Goal: Transaction & Acquisition: Purchase product/service

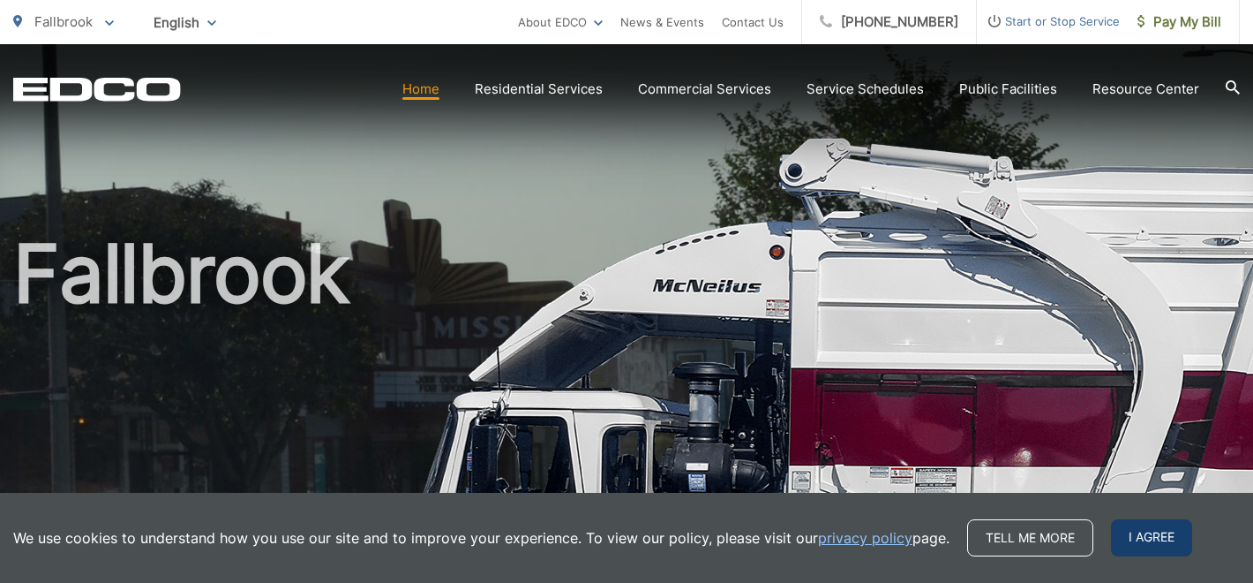
click at [1154, 546] on span "I agree" at bounding box center [1151, 537] width 81 height 37
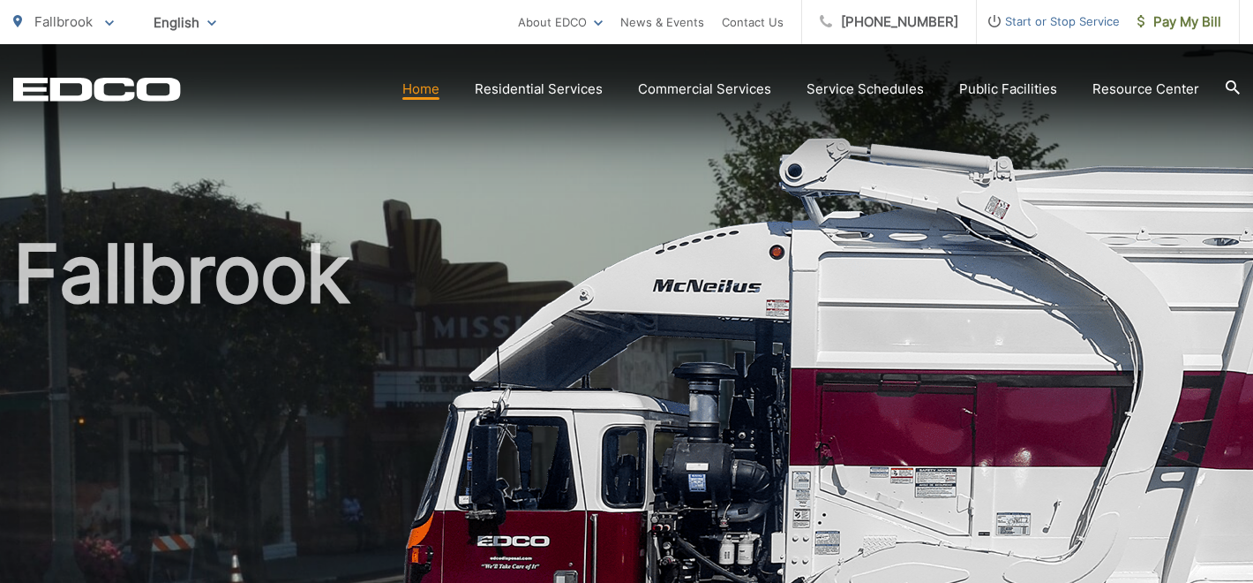
click at [435, 89] on link "Home" at bounding box center [420, 89] width 37 height 21
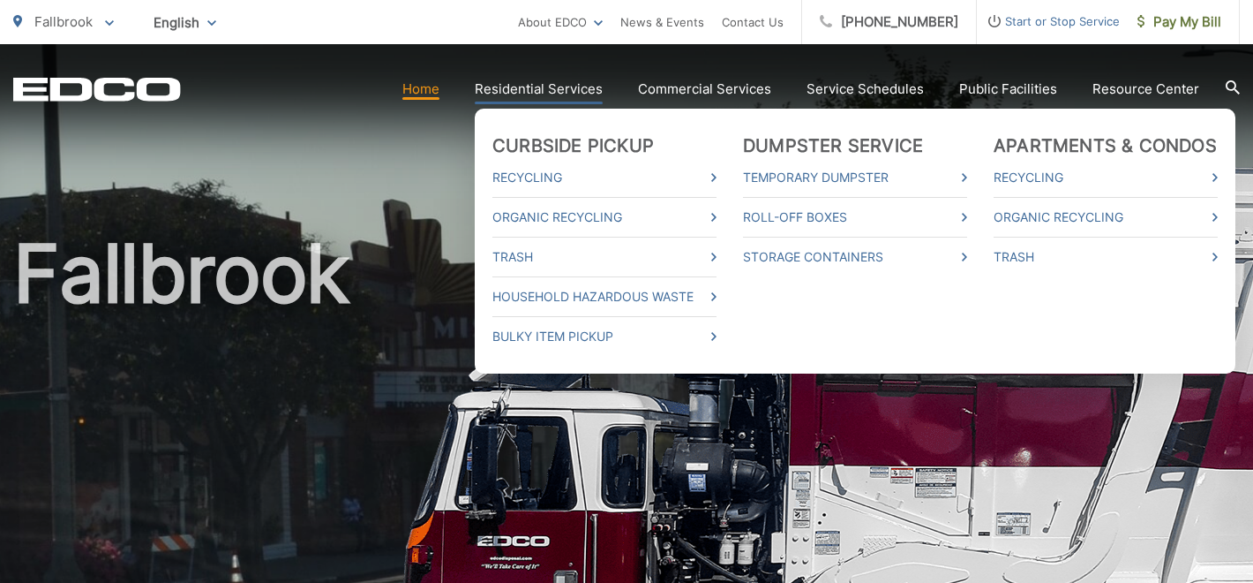
click at [499, 93] on link "Residential Services" at bounding box center [539, 89] width 128 height 21
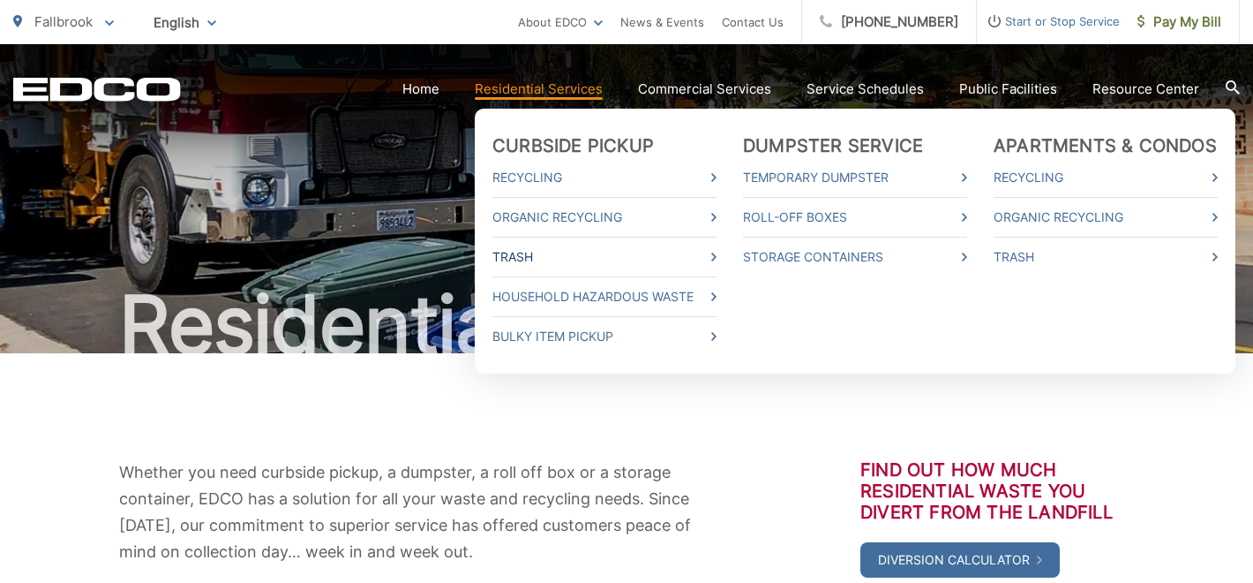
click at [530, 256] on link "Trash" at bounding box center [604, 256] width 224 height 21
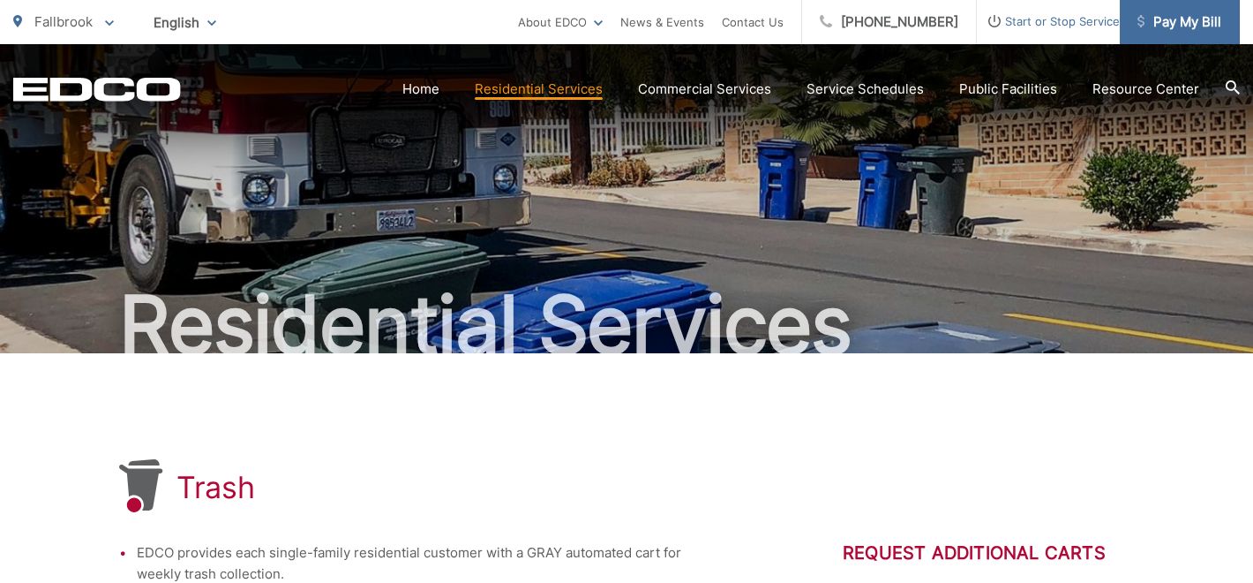
click at [1169, 28] on span "Pay My Bill" at bounding box center [1180, 21] width 84 height 21
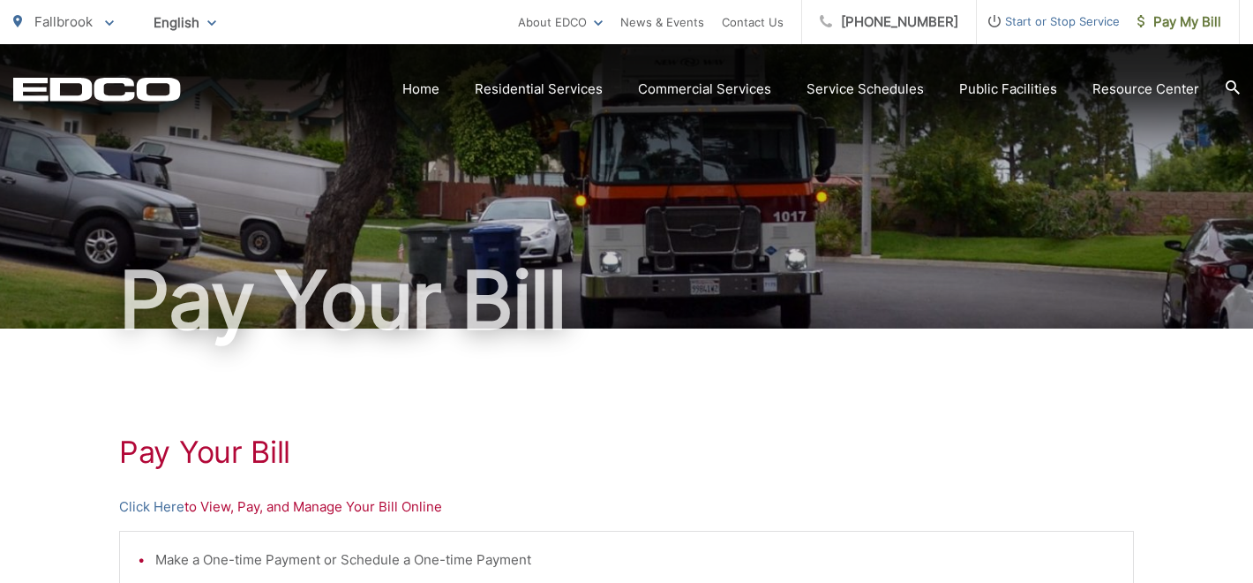
scroll to position [29, 0]
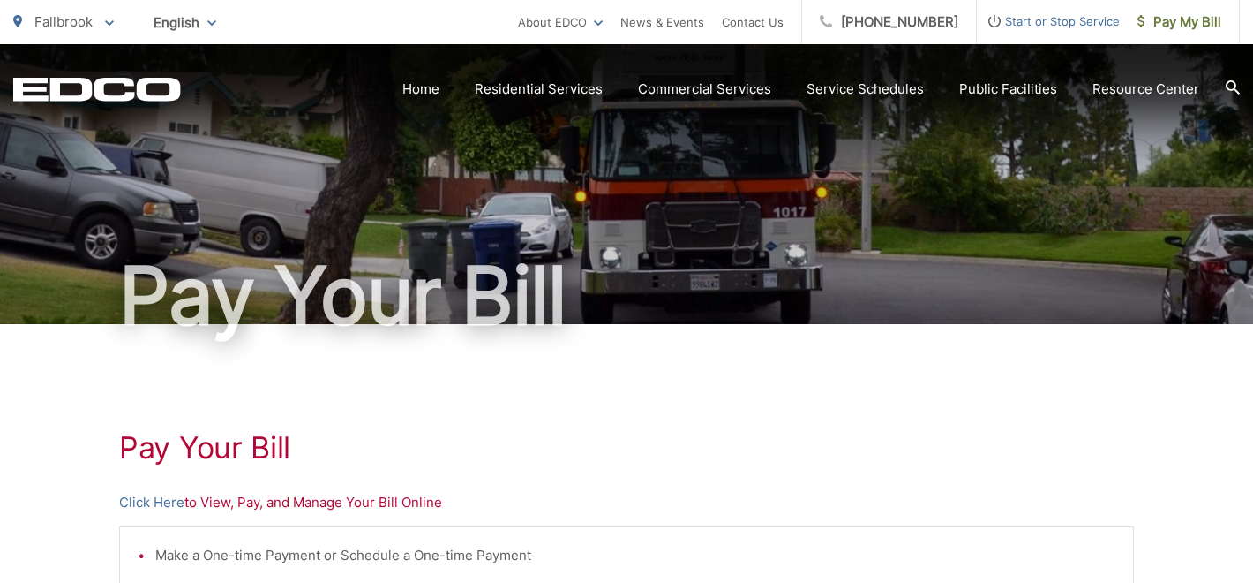
click at [387, 499] on p "Click Here to View, Pay, and Manage Your Bill Online" at bounding box center [626, 502] width 1015 height 21
click at [155, 493] on link "Click Here" at bounding box center [151, 502] width 65 height 21
